Goal: Task Accomplishment & Management: Manage account settings

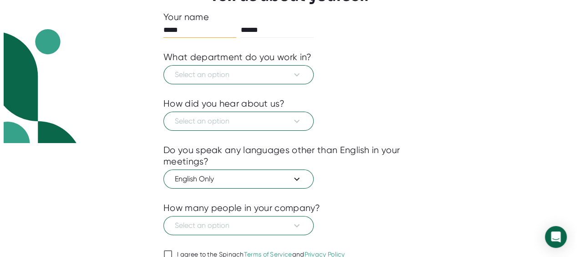
scroll to position [114, 0]
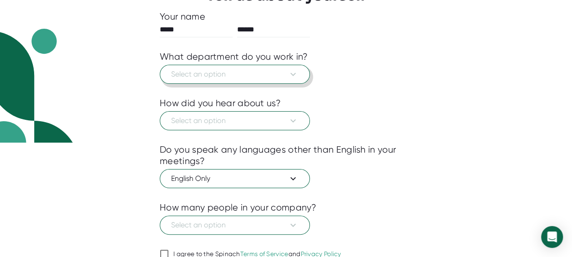
click at [296, 76] on icon at bounding box center [293, 74] width 11 height 11
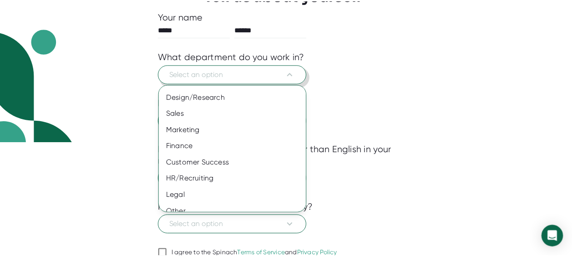
scroll to position [89, 0]
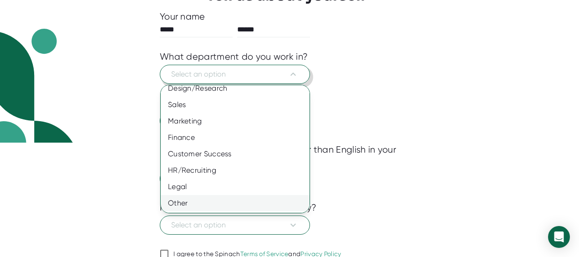
click at [209, 199] on div "Other" at bounding box center [239, 203] width 156 height 16
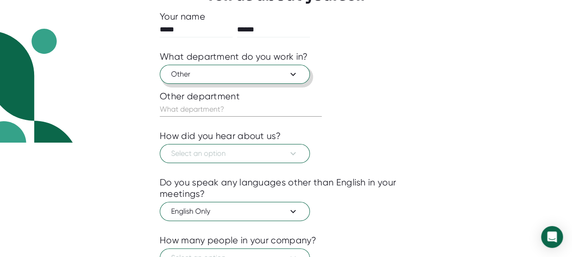
click at [239, 163] on div at bounding box center [286, 170] width 253 height 14
click at [289, 156] on icon at bounding box center [293, 153] width 11 height 11
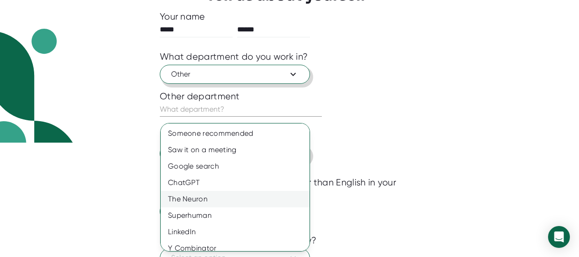
click at [244, 197] on div "The Neuron" at bounding box center [239, 199] width 156 height 16
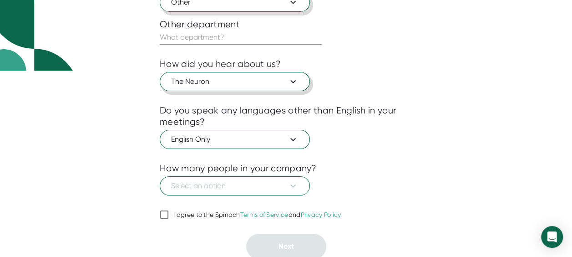
scroll to position [187, 0]
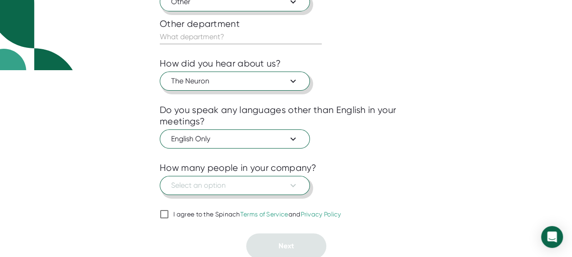
click at [290, 183] on icon at bounding box center [293, 185] width 11 height 11
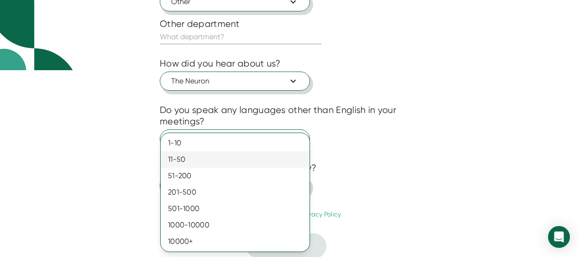
click at [187, 162] on div "11-50" at bounding box center [235, 159] width 149 height 16
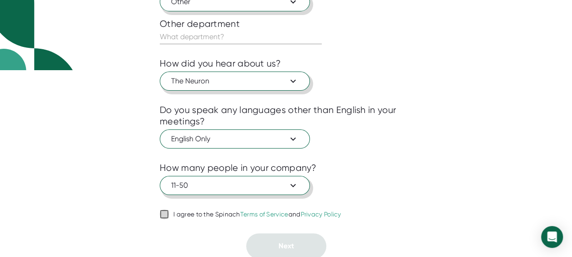
click at [168, 215] on input "I agree to the Spinach Terms of Service and Privacy Policy" at bounding box center [164, 214] width 9 height 11
checkbox input "true"
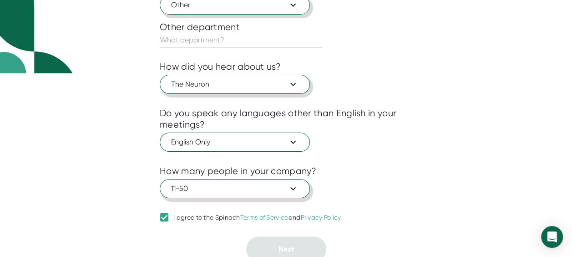
scroll to position [125, 0]
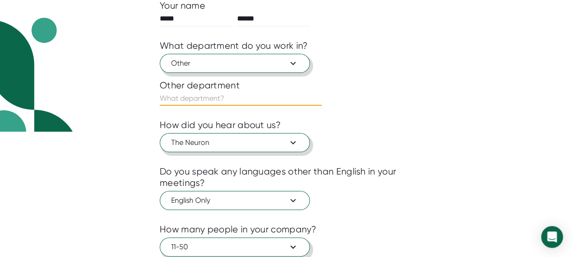
click at [226, 97] on input "text" at bounding box center [241, 98] width 162 height 15
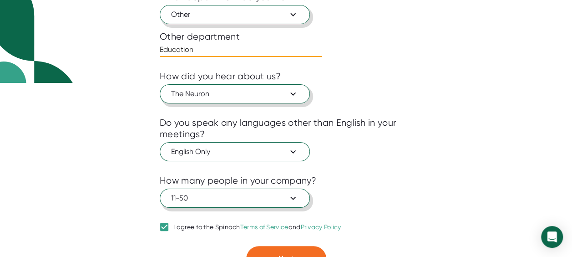
scroll to position [187, 0]
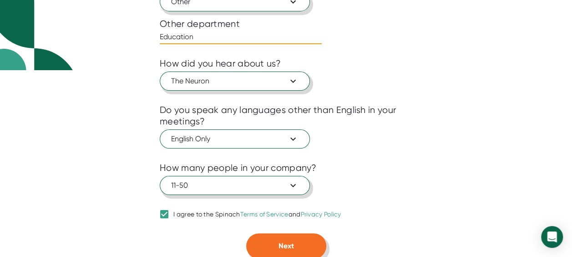
type input "Education"
click at [284, 243] on span "Next" at bounding box center [286, 245] width 15 height 9
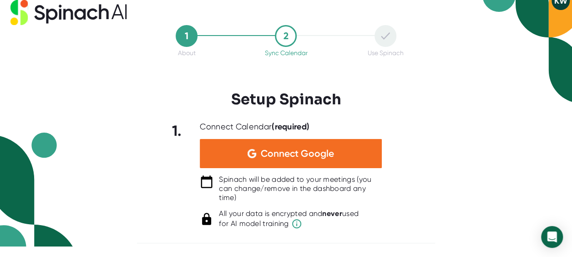
scroll to position [10, 0]
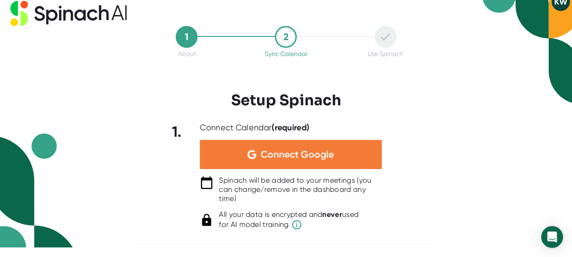
drag, startPoint x: 574, startPoint y: 110, endPoint x: 336, endPoint y: 155, distance: 241.9
click at [336, 155] on div "Connect Google" at bounding box center [291, 154] width 182 height 29
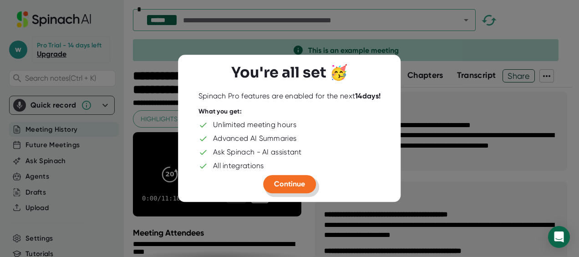
click at [290, 179] on span "Continue" at bounding box center [289, 183] width 31 height 9
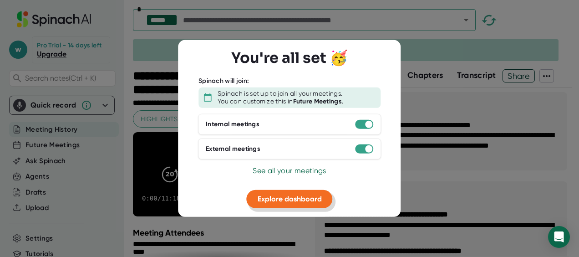
click at [313, 198] on span "Explore dashboard" at bounding box center [290, 198] width 64 height 9
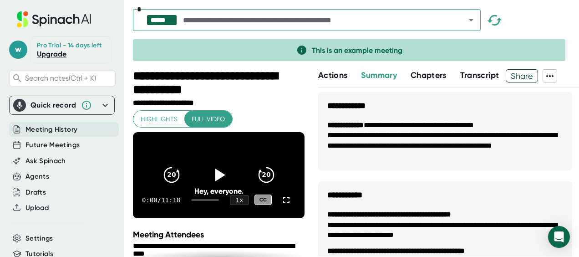
click at [51, 58] on link "Upgrade" at bounding box center [52, 54] width 30 height 9
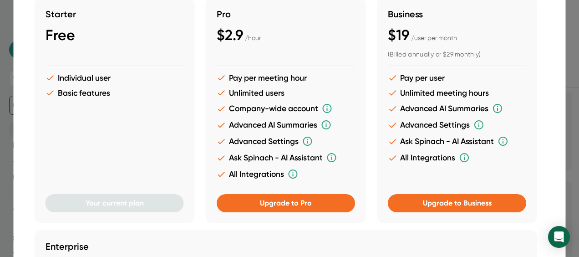
click at [98, 80] on li "Individual user" at bounding box center [115, 78] width 138 height 10
click at [100, 88] on li "Basic features" at bounding box center [115, 93] width 138 height 10
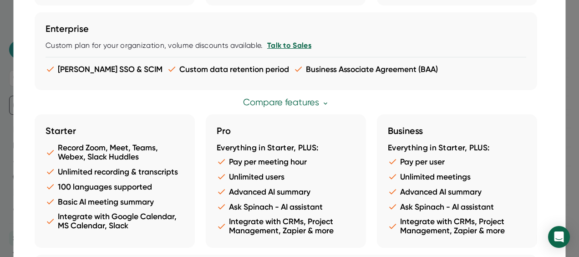
scroll to position [260, 0]
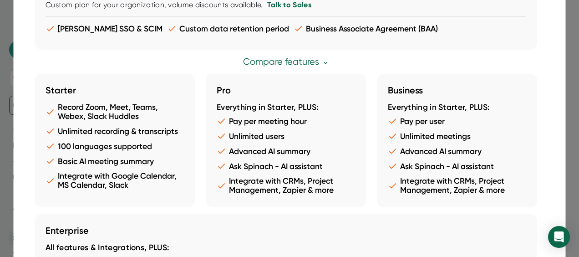
drag, startPoint x: 576, startPoint y: 69, endPoint x: 575, endPoint y: 102, distance: 32.8
click at [575, 102] on div at bounding box center [289, 128] width 579 height 257
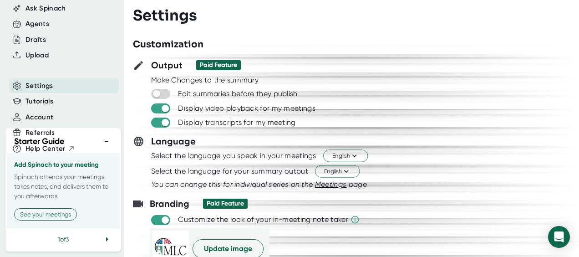
scroll to position [161, 0]
click at [45, 114] on span "Account" at bounding box center [39, 117] width 28 height 10
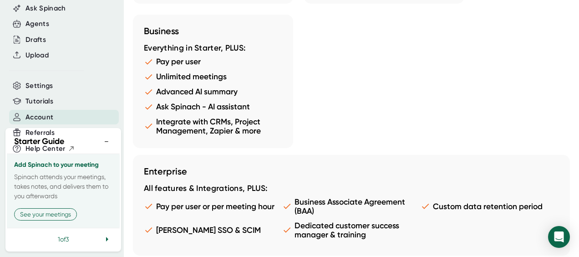
scroll to position [984, 0]
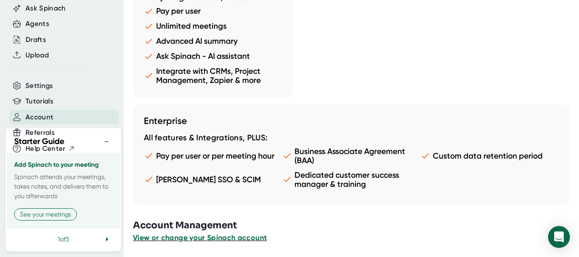
click at [188, 240] on span "View or change your Spinach account" at bounding box center [200, 237] width 134 height 9
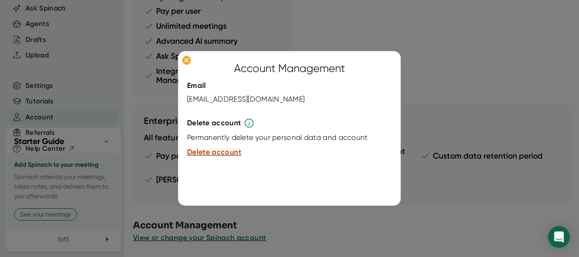
click at [228, 150] on span "Delete account" at bounding box center [214, 152] width 54 height 9
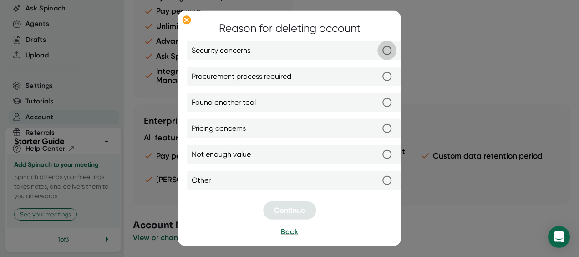
click at [386, 51] on input "Security concerns" at bounding box center [386, 50] width 19 height 19
radio input "true"
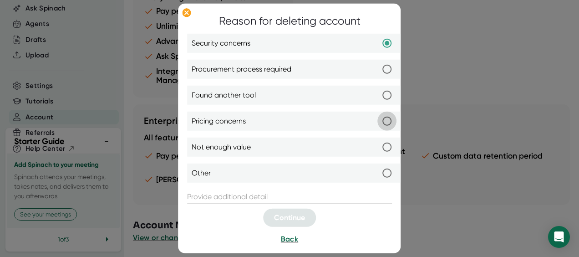
click at [389, 116] on input "Pricing concerns" at bounding box center [386, 121] width 19 height 19
radio input "true"
click at [388, 41] on input "Security concerns" at bounding box center [386, 43] width 19 height 19
radio input "true"
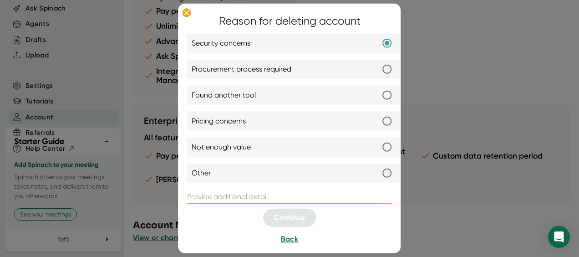
click at [280, 202] on input "text" at bounding box center [289, 196] width 205 height 15
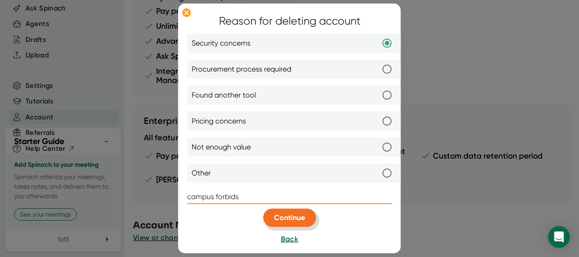
type input "campus forbids"
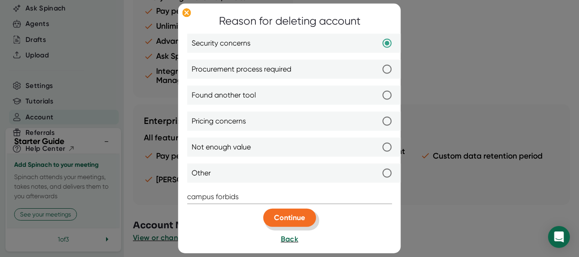
click at [290, 219] on span "Continue" at bounding box center [289, 217] width 31 height 9
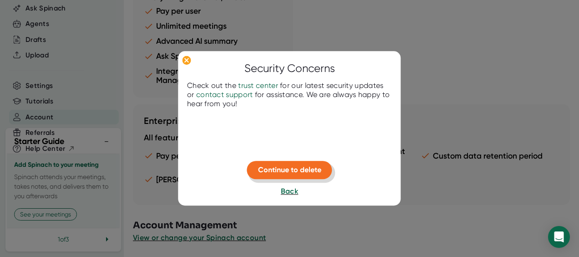
click at [312, 169] on span "Continue to delete" at bounding box center [289, 169] width 63 height 9
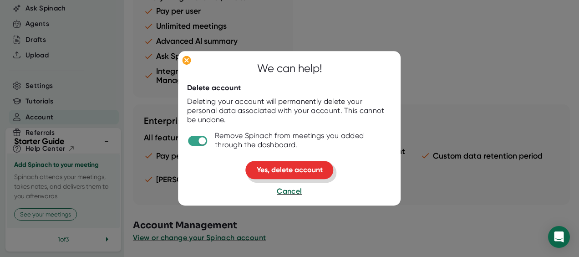
click at [312, 169] on span "Yes, delete account" at bounding box center [290, 169] width 66 height 9
